Goal: Information Seeking & Learning: Learn about a topic

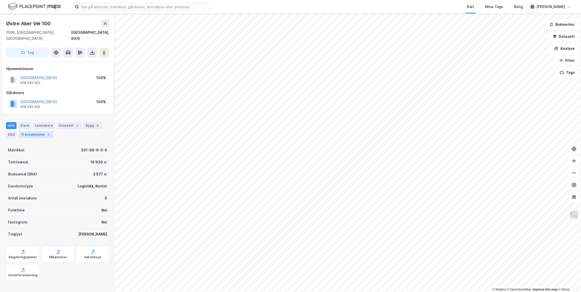
click at [32, 131] on div "Transaksjoner 1" at bounding box center [36, 134] width 34 height 7
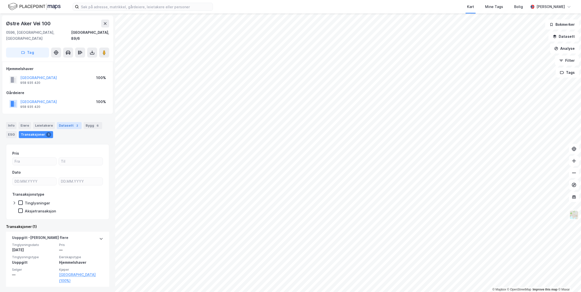
click at [70, 122] on div "Datasett 2" at bounding box center [69, 125] width 25 height 7
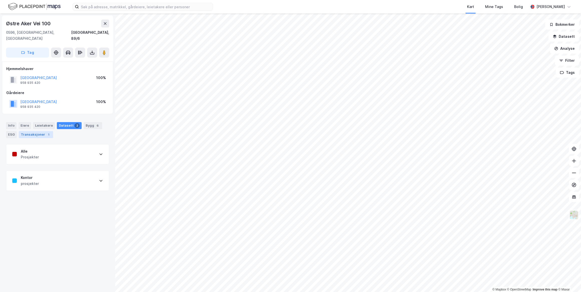
click at [39, 131] on div "Transaksjoner 1" at bounding box center [36, 134] width 34 height 7
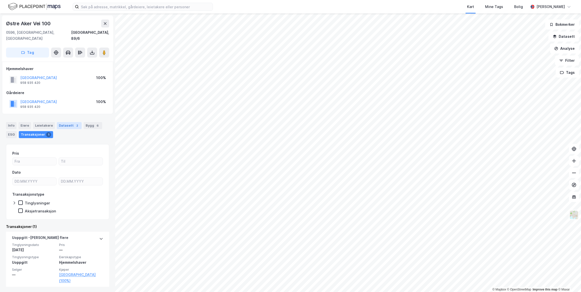
click at [67, 122] on div "Datasett 2" at bounding box center [69, 125] width 25 height 7
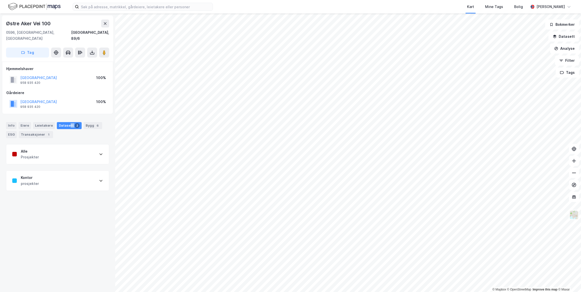
drag, startPoint x: 67, startPoint y: 121, endPoint x: 60, endPoint y: 174, distance: 53.0
click at [60, 174] on div "Kontor prosjekter" at bounding box center [57, 181] width 103 height 20
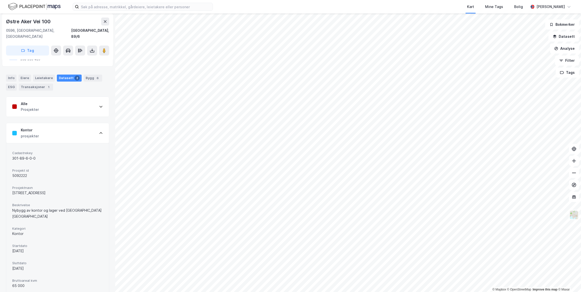
scroll to position [45, 0]
click at [88, 101] on div "Alle Prosjekter" at bounding box center [57, 109] width 103 height 20
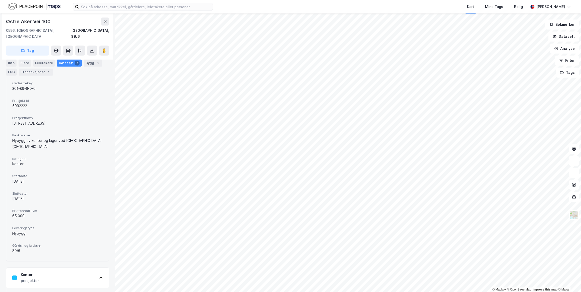
scroll to position [0, 0]
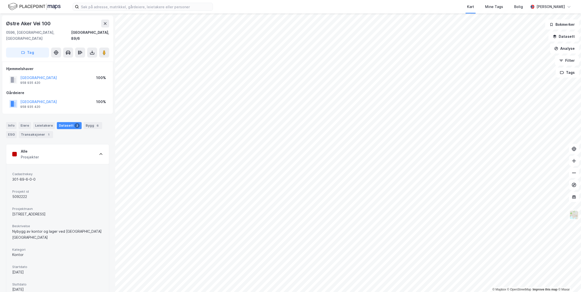
click at [62, 155] on div "Alle Prosjekter" at bounding box center [57, 154] width 103 height 20
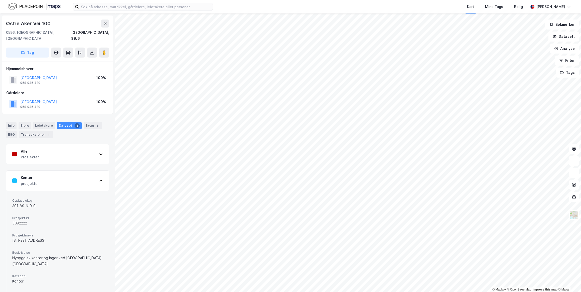
click at [55, 174] on div "Kontor prosjekter" at bounding box center [57, 181] width 103 height 20
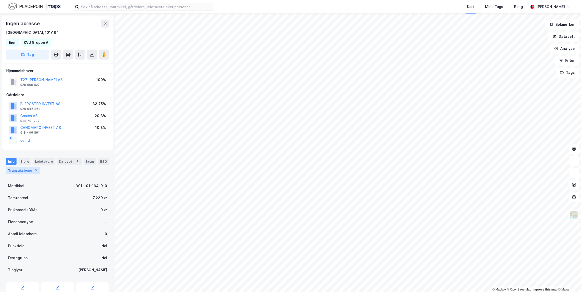
click at [27, 172] on div "Transaksjoner 3" at bounding box center [23, 170] width 34 height 7
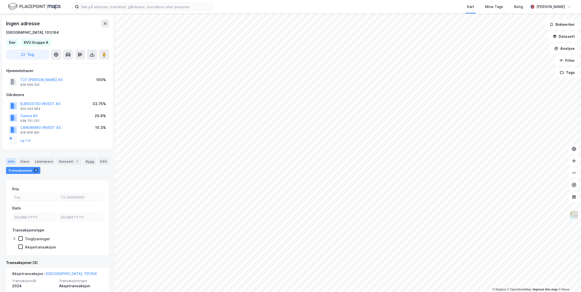
click at [13, 160] on div "Info" at bounding box center [11, 161] width 11 height 7
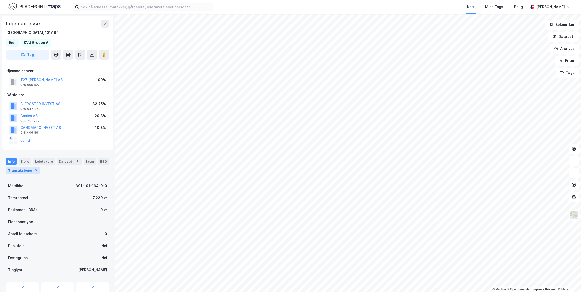
click at [37, 171] on div "Transaksjoner 3" at bounding box center [23, 170] width 34 height 7
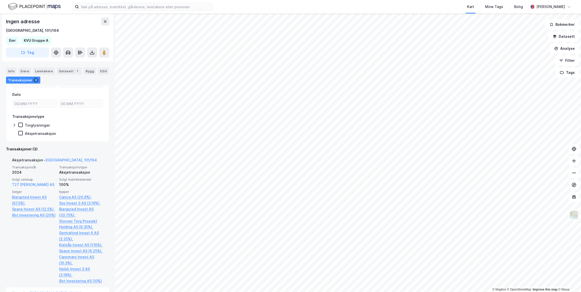
scroll to position [213, 0]
